Goal: Information Seeking & Learning: Compare options

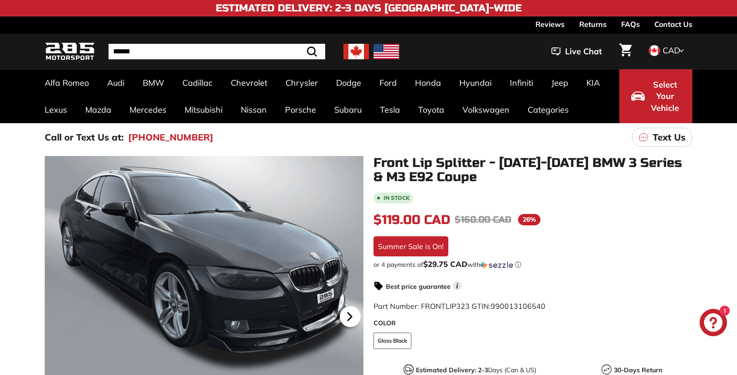
click at [351, 314] on icon at bounding box center [349, 316] width 21 height 21
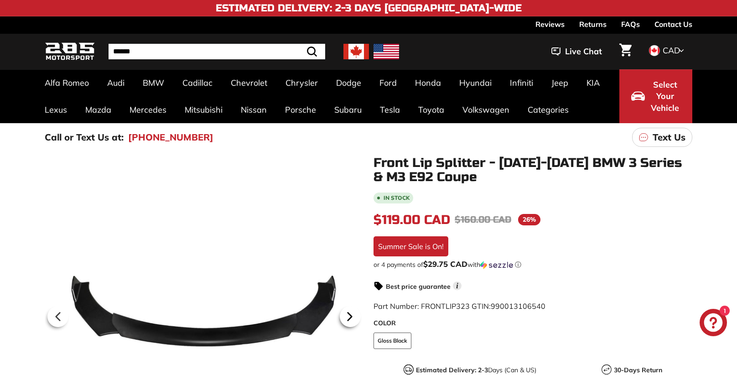
click at [351, 314] on icon at bounding box center [349, 316] width 21 height 21
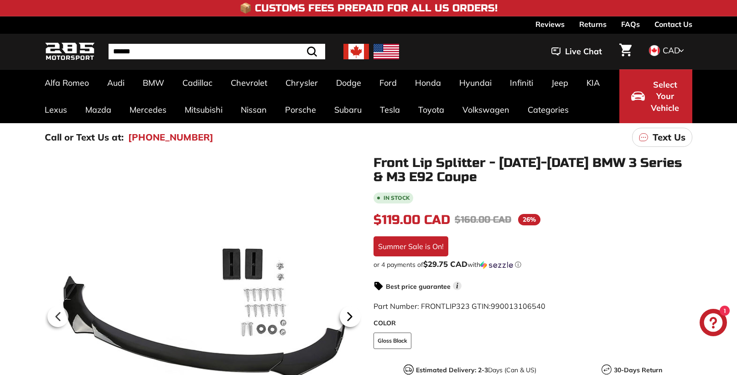
click at [351, 314] on icon at bounding box center [349, 316] width 21 height 21
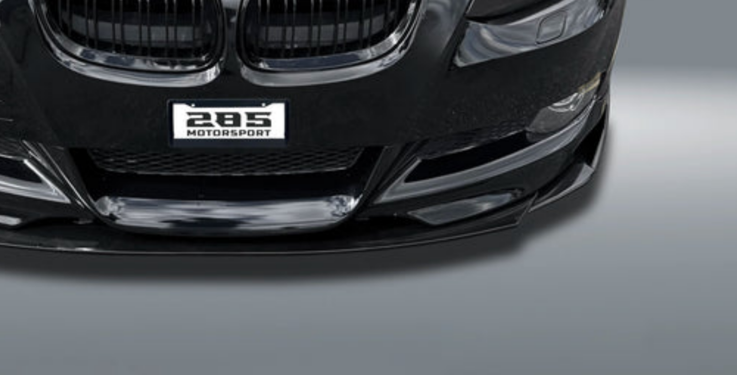
scroll to position [291, 0]
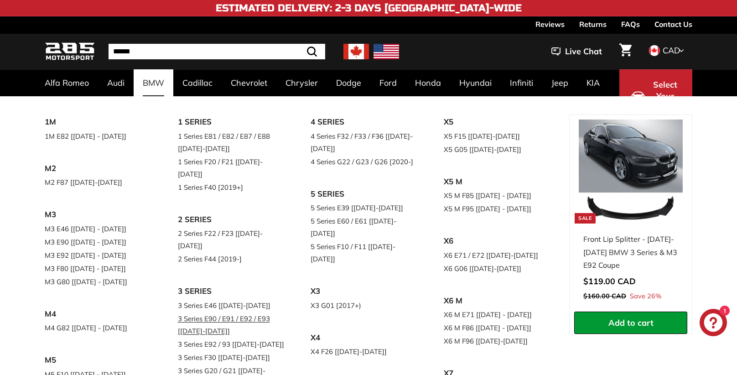
click at [243, 312] on link "3 Series E90 / E91 / E92 / E93 [[DATE]-[DATE]]" at bounding box center [232, 325] width 108 height 26
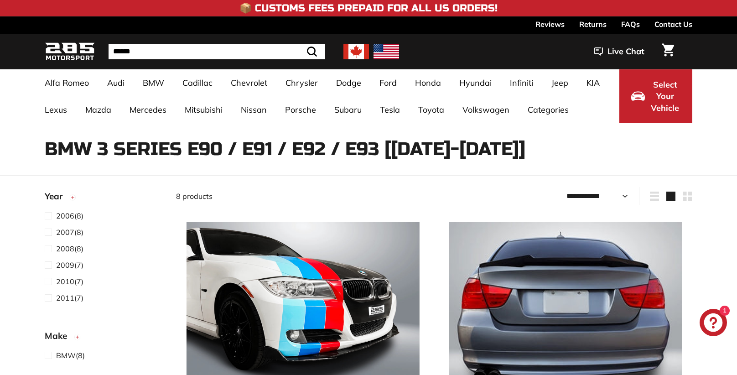
select select "**********"
click at [305, 319] on img at bounding box center [302, 338] width 233 height 233
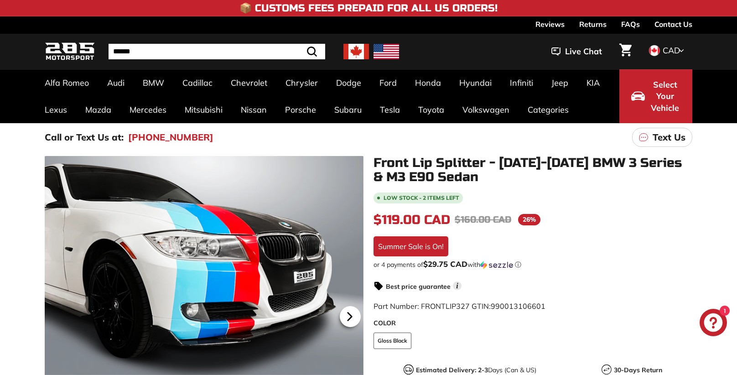
click at [352, 312] on icon at bounding box center [349, 316] width 21 height 21
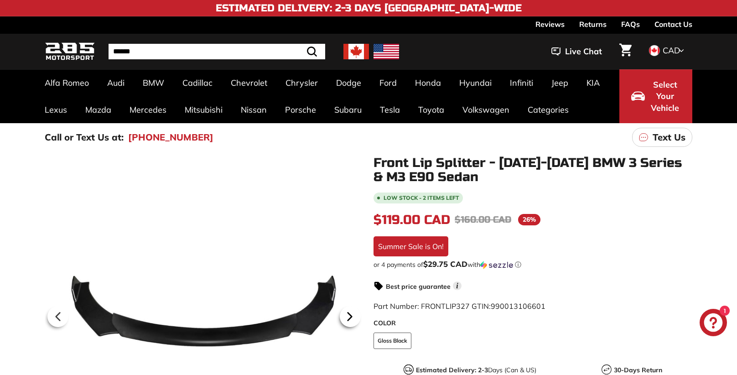
click at [352, 312] on icon at bounding box center [349, 316] width 21 height 21
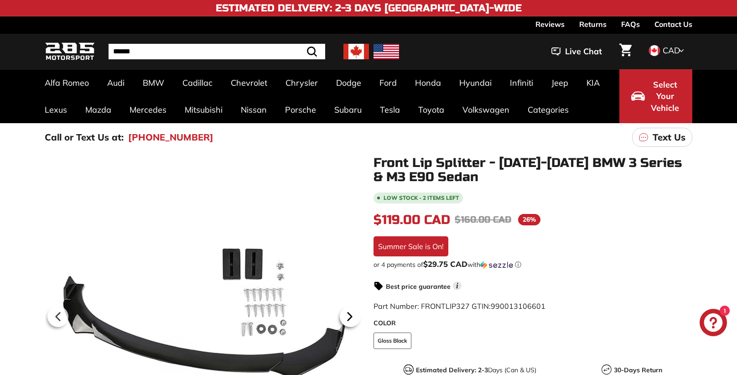
click at [350, 316] on icon at bounding box center [350, 317] width 4 height 8
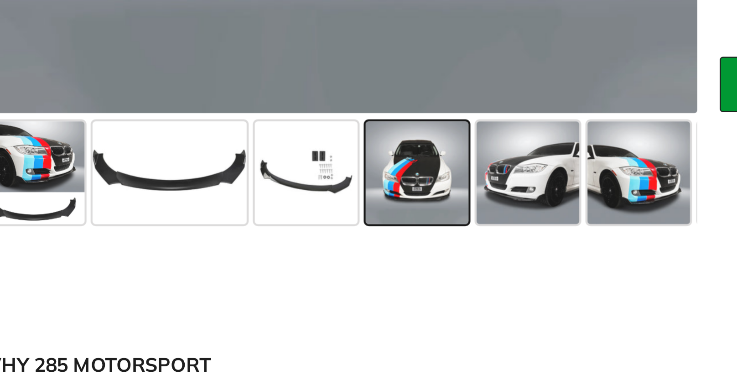
scroll to position [223, 0]
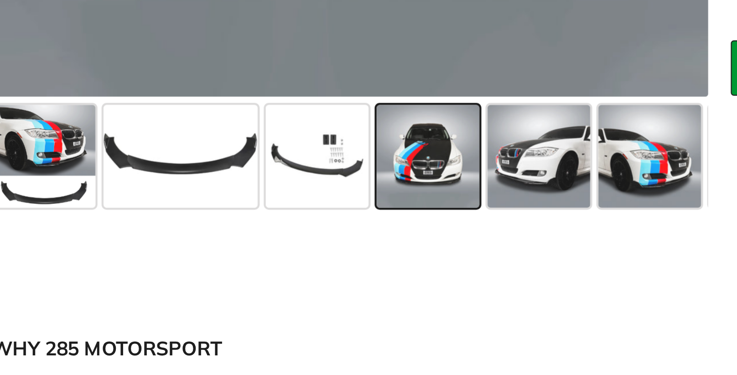
click at [293, 283] on span at bounding box center [288, 278] width 46 height 46
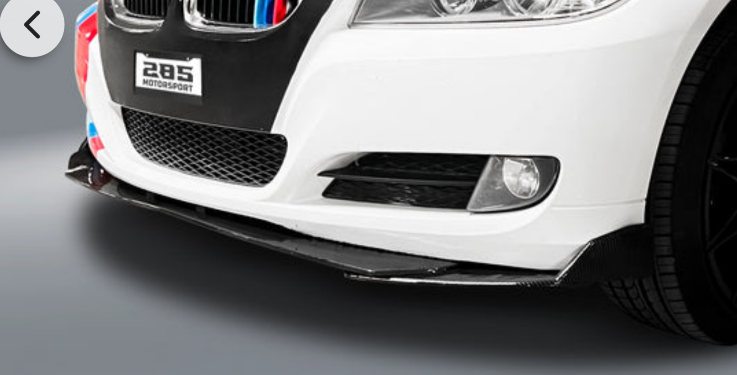
scroll to position [223, 0]
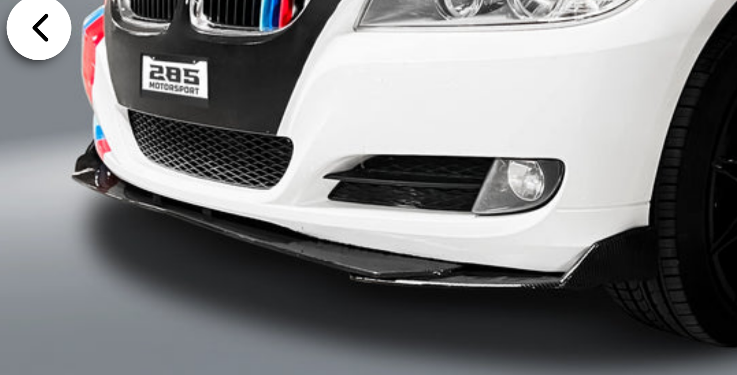
click at [57, 94] on icon at bounding box center [59, 94] width 4 height 8
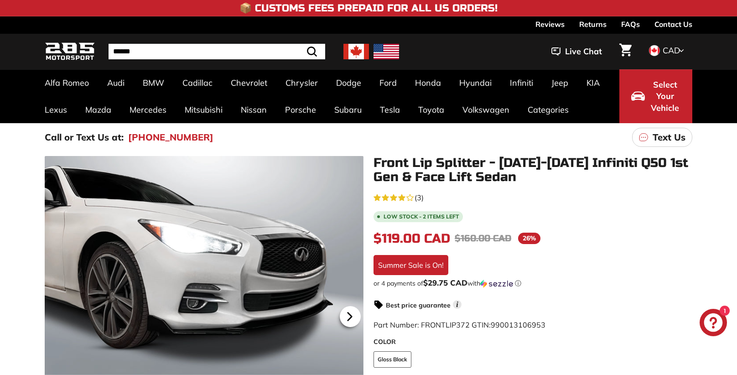
click at [350, 317] on icon at bounding box center [350, 317] width 4 height 8
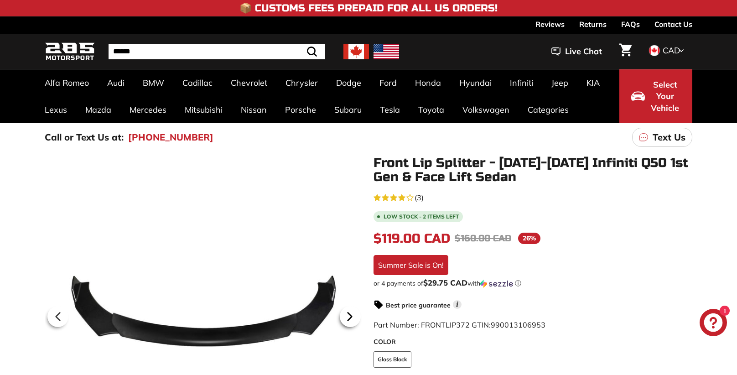
click at [350, 317] on icon at bounding box center [350, 317] width 4 height 8
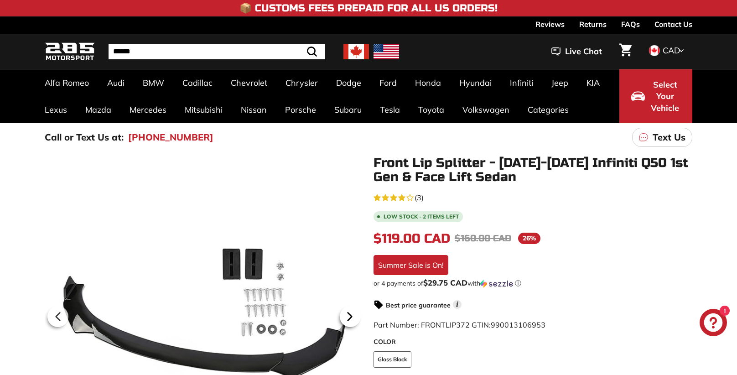
click at [350, 317] on icon at bounding box center [350, 317] width 4 height 8
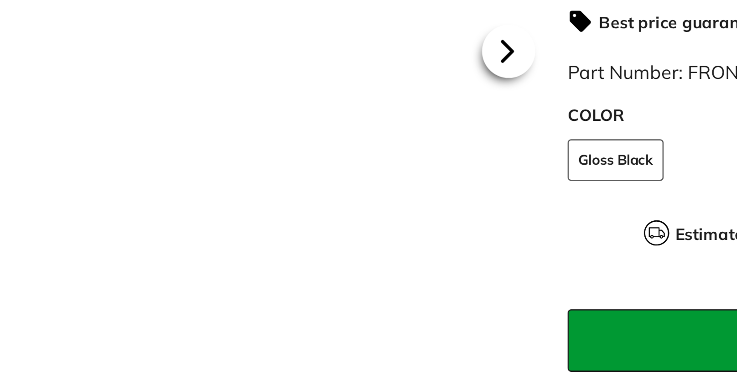
scroll to position [145, 0]
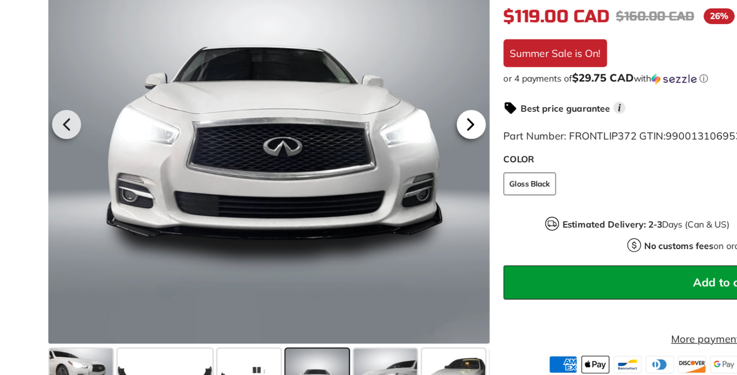
click at [352, 174] on icon at bounding box center [349, 171] width 21 height 21
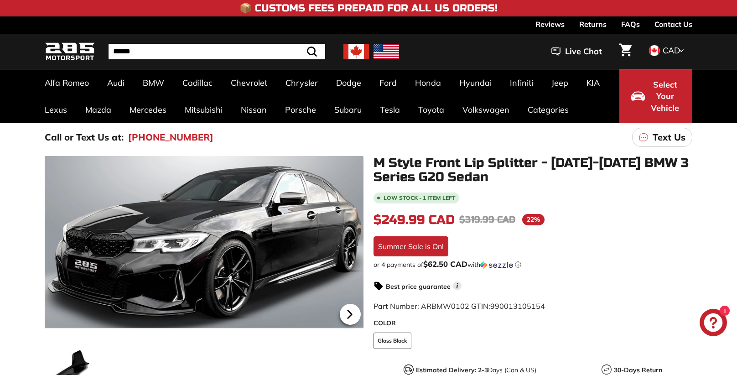
click at [353, 311] on icon at bounding box center [349, 314] width 21 height 21
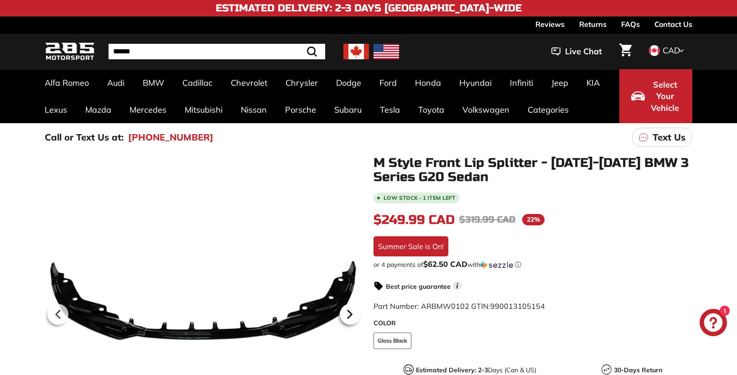
click at [353, 311] on icon at bounding box center [349, 314] width 21 height 21
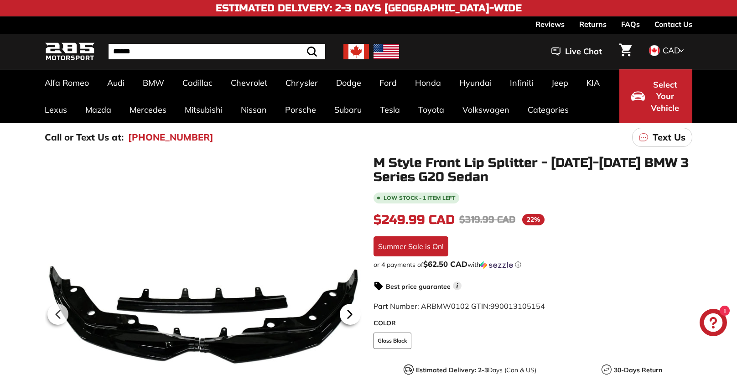
click at [353, 311] on icon at bounding box center [349, 314] width 21 height 21
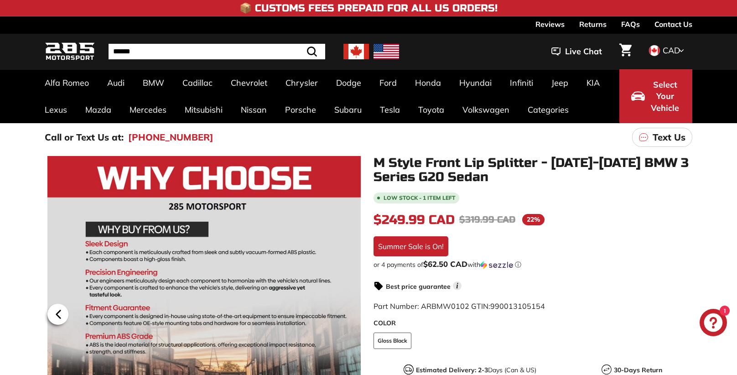
click at [60, 316] on icon at bounding box center [59, 314] width 4 height 8
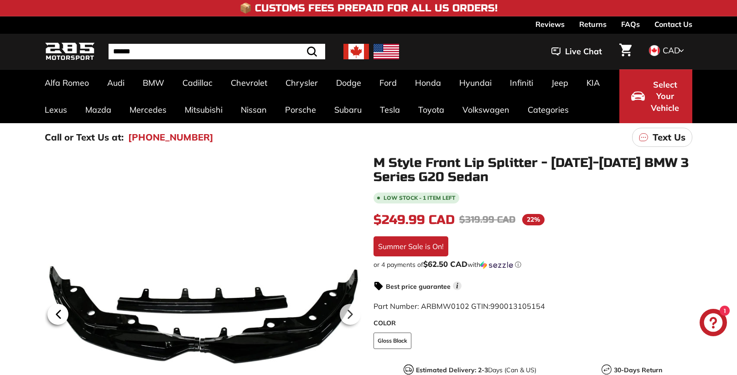
click at [60, 316] on icon at bounding box center [59, 314] width 4 height 8
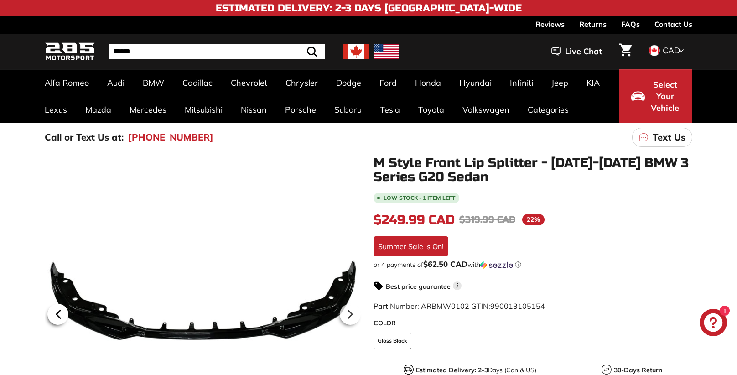
click at [60, 316] on icon at bounding box center [59, 314] width 4 height 8
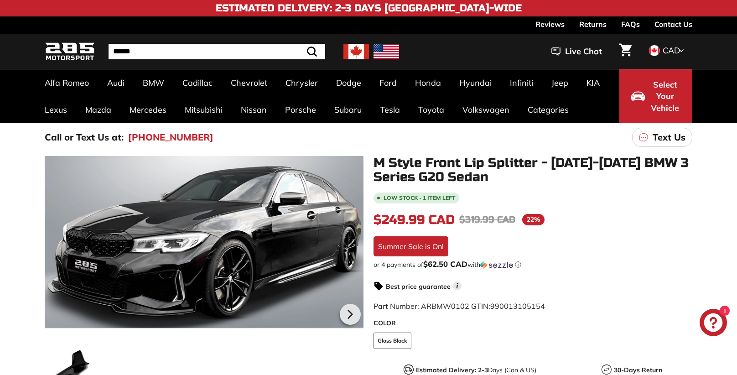
click at [60, 316] on div at bounding box center [204, 312] width 319 height 313
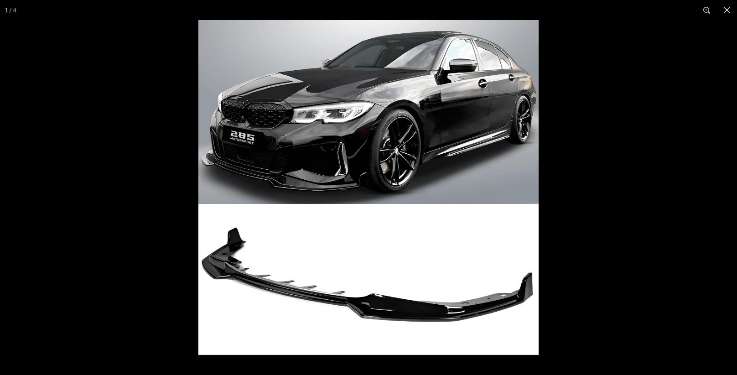
click at [60, 316] on div at bounding box center [368, 187] width 737 height 375
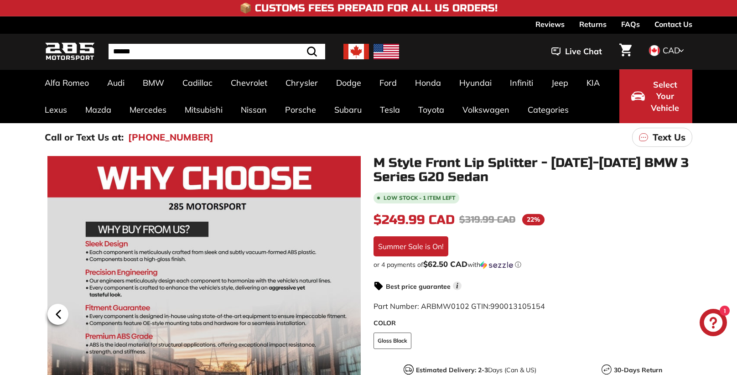
click at [57, 316] on icon at bounding box center [59, 314] width 4 height 8
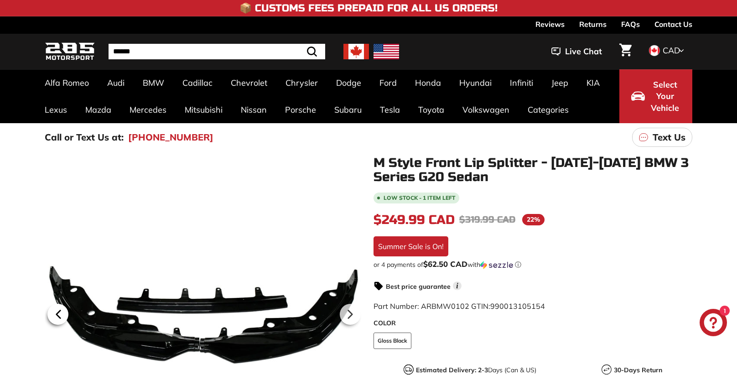
click at [57, 316] on icon at bounding box center [59, 314] width 4 height 8
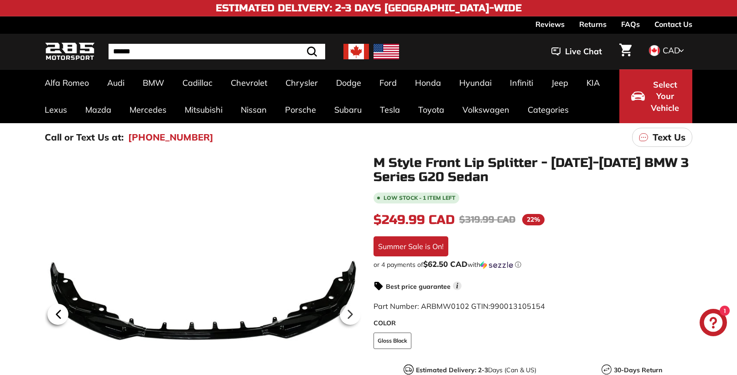
click at [57, 316] on icon at bounding box center [59, 314] width 4 height 8
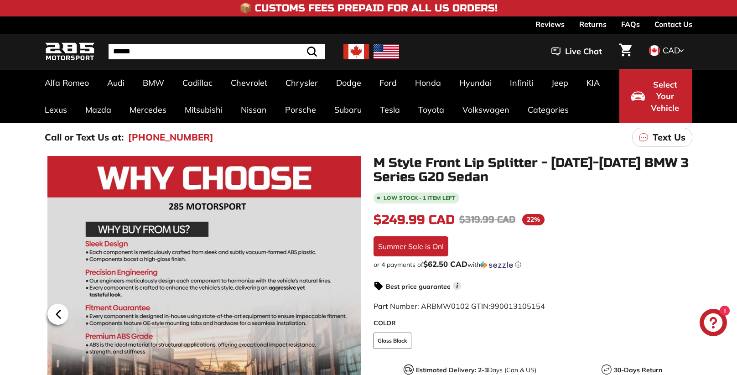
click at [58, 313] on icon at bounding box center [59, 314] width 4 height 8
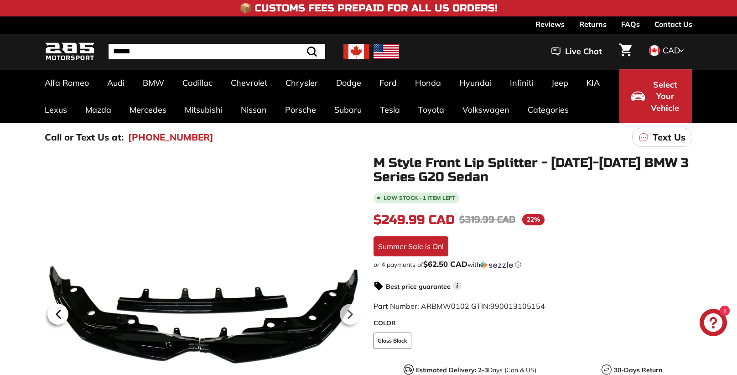
click at [63, 315] on icon at bounding box center [58, 314] width 21 height 21
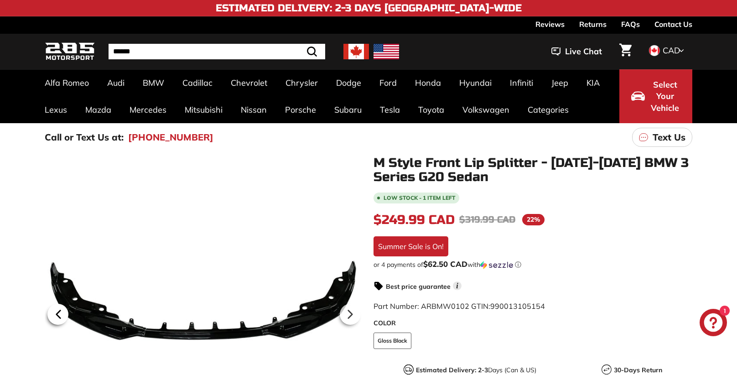
click at [63, 315] on icon at bounding box center [58, 314] width 21 height 21
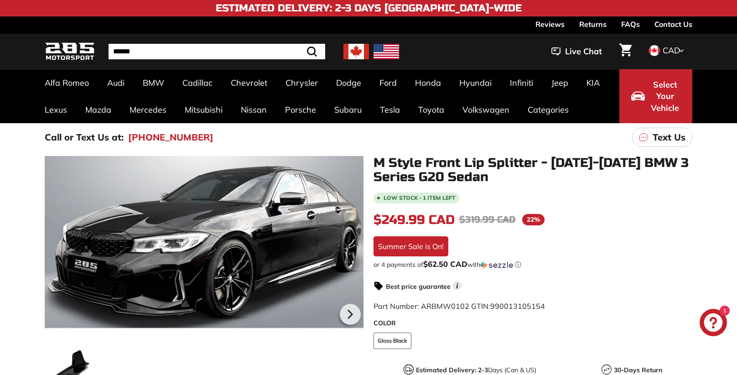
click at [157, 259] on div at bounding box center [204, 312] width 319 height 313
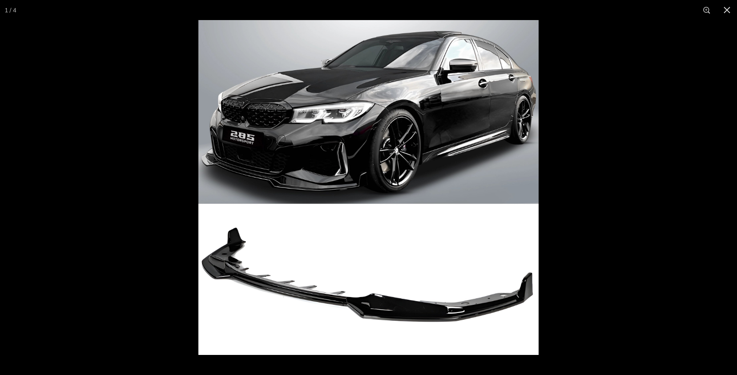
click at [157, 259] on div at bounding box center [368, 187] width 737 height 375
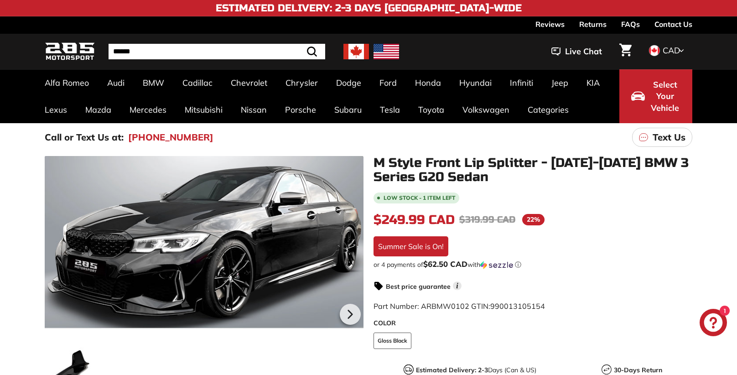
click at [157, 259] on div at bounding box center [204, 312] width 319 height 313
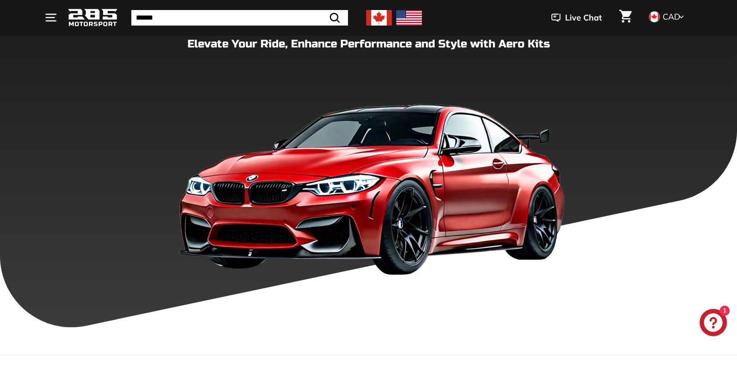
scroll to position [197, 0]
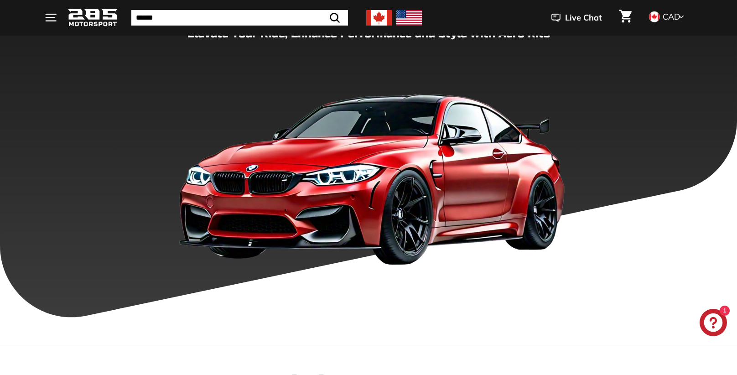
click at [390, 187] on img at bounding box center [369, 171] width 408 height 202
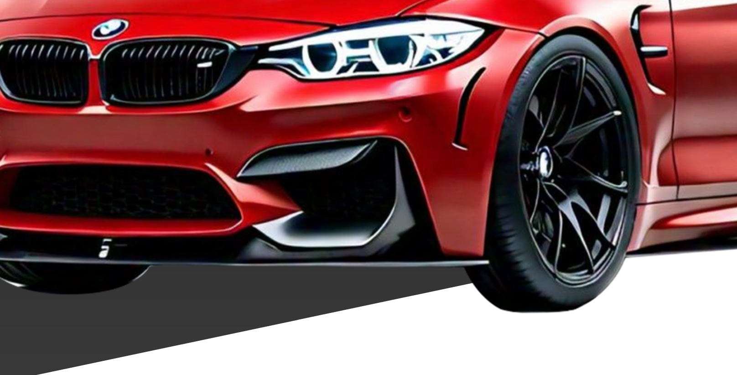
scroll to position [199, 0]
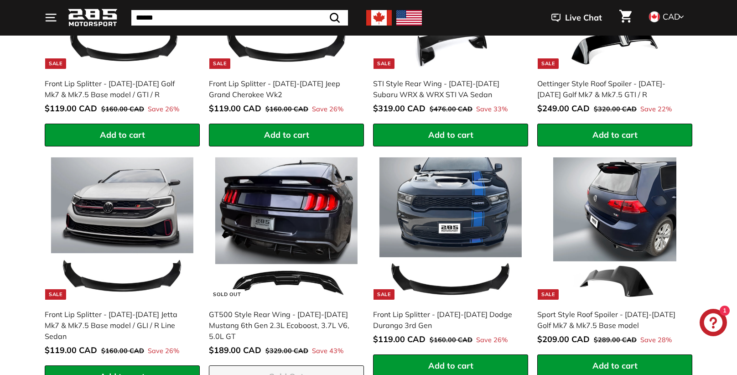
scroll to position [687, 0]
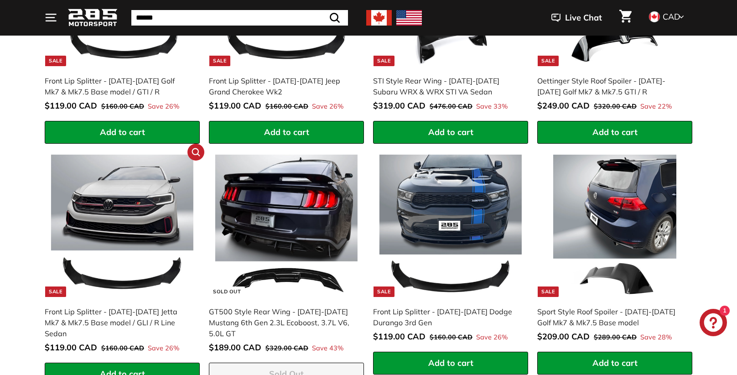
click at [140, 229] on img at bounding box center [122, 226] width 143 height 143
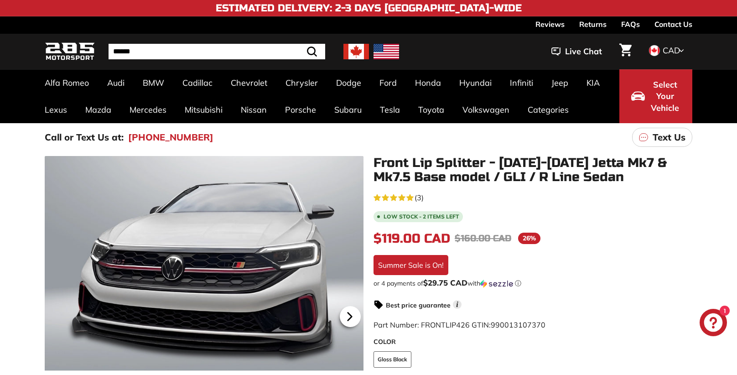
click at [350, 316] on icon at bounding box center [350, 317] width 4 height 8
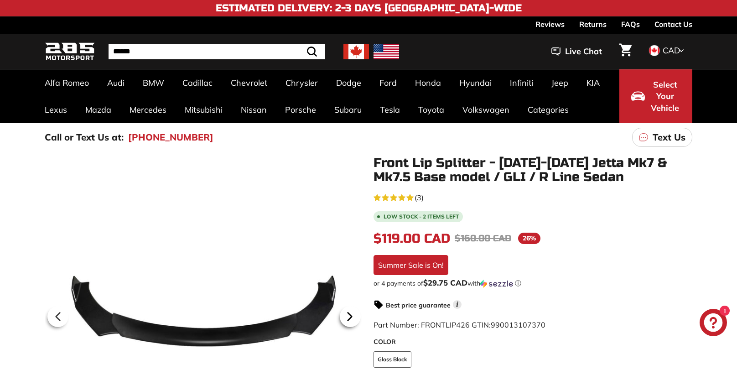
click at [350, 316] on icon at bounding box center [350, 317] width 4 height 8
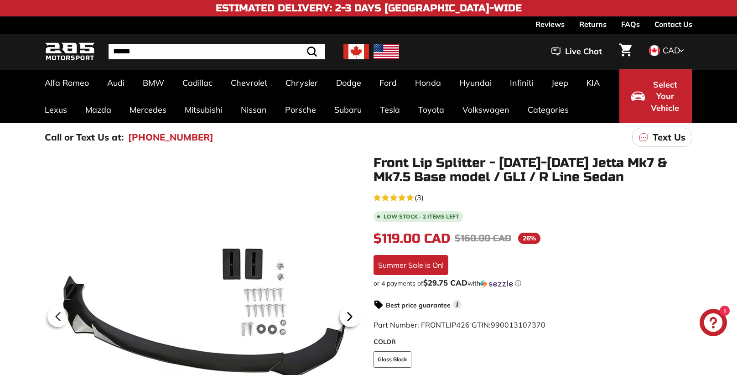
click at [350, 316] on icon at bounding box center [350, 317] width 4 height 8
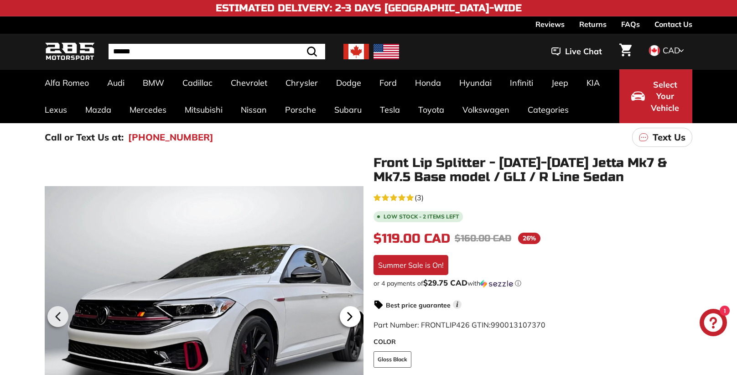
click at [350, 316] on icon at bounding box center [350, 317] width 4 height 8
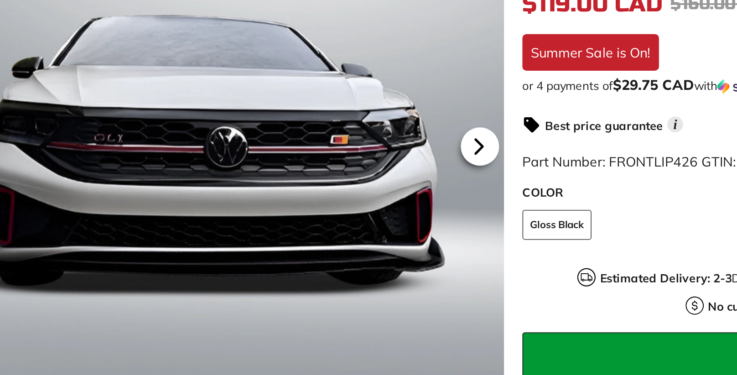
scroll to position [67, 0]
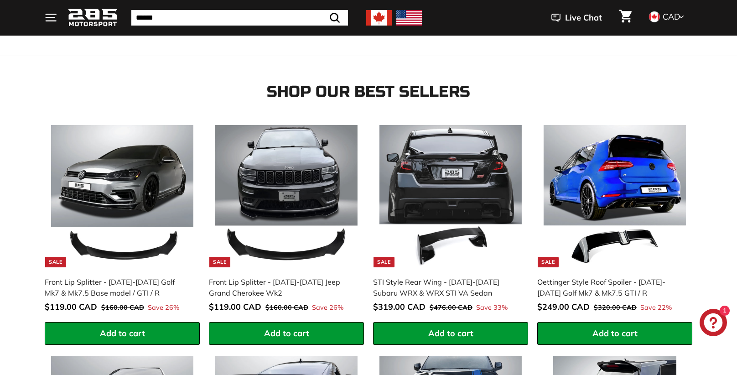
scroll to position [486, 0]
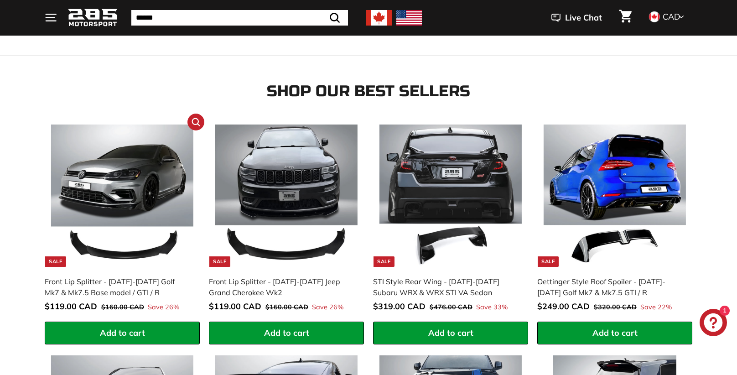
click at [144, 204] on img at bounding box center [122, 195] width 143 height 143
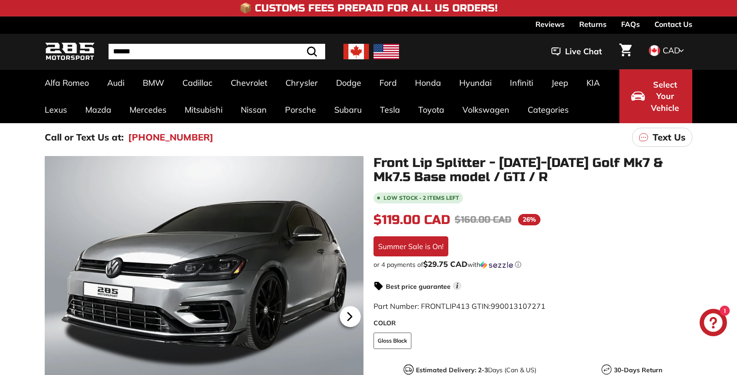
click at [349, 317] on icon at bounding box center [350, 317] width 4 height 8
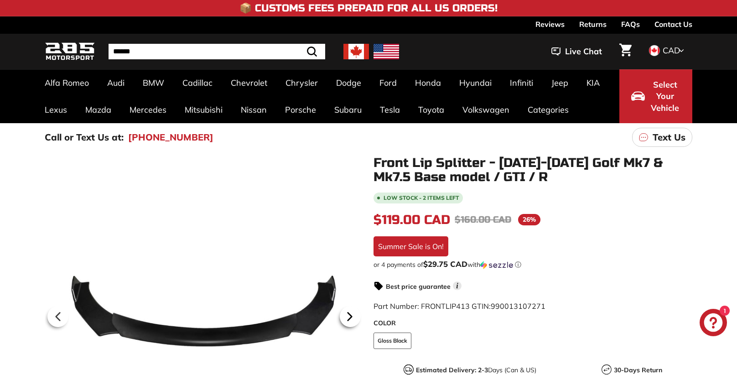
click at [349, 317] on icon at bounding box center [350, 317] width 4 height 8
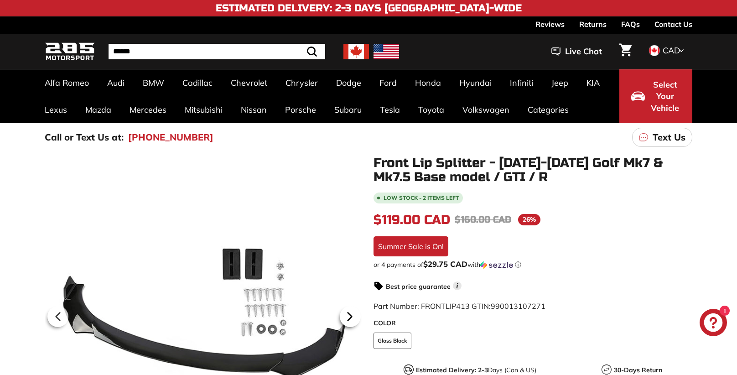
click at [349, 317] on icon at bounding box center [350, 317] width 4 height 8
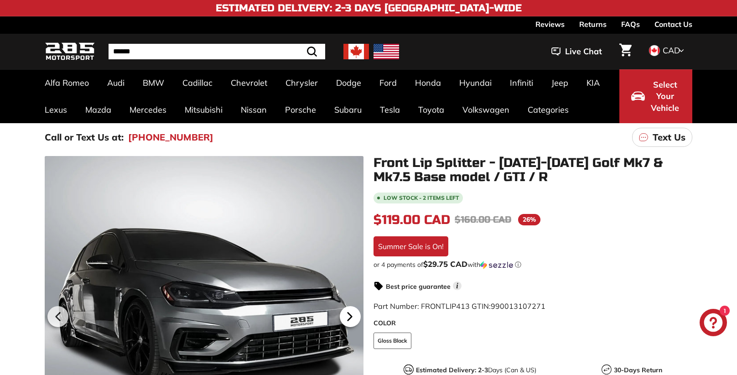
click at [349, 317] on icon at bounding box center [350, 317] width 4 height 8
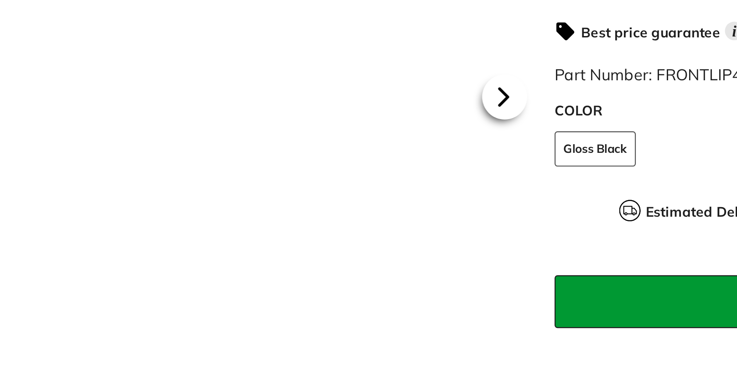
scroll to position [106, 0]
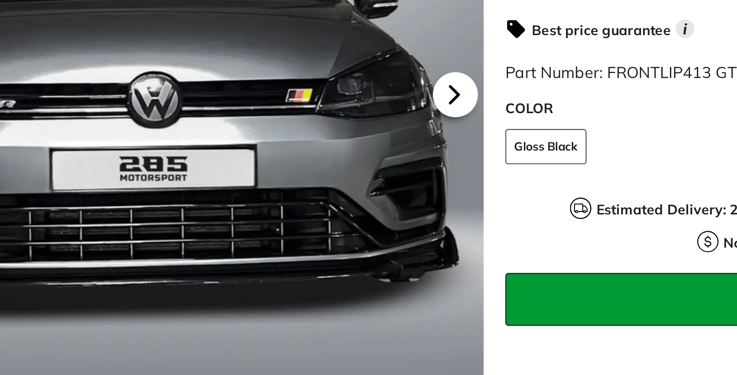
click at [349, 211] on icon at bounding box center [350, 211] width 4 height 8
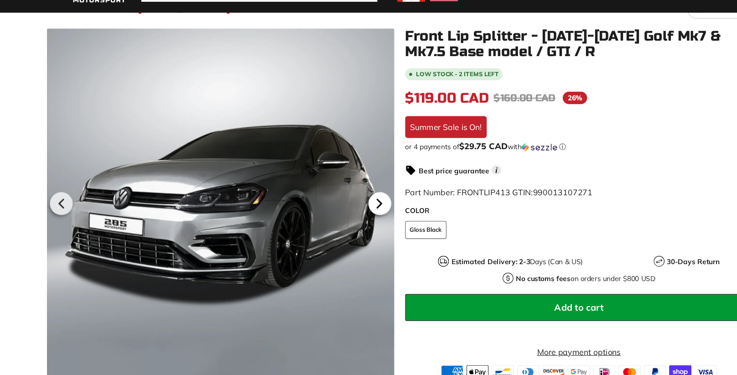
click at [353, 209] on icon at bounding box center [349, 210] width 21 height 21
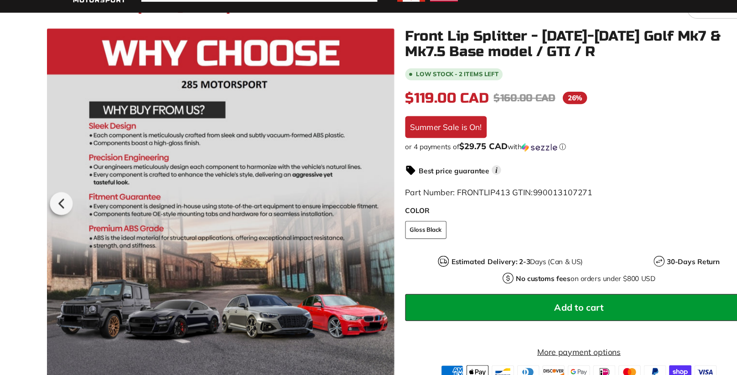
click at [165, 325] on div at bounding box center [204, 209] width 319 height 319
